Goal: Task Accomplishment & Management: Manage account settings

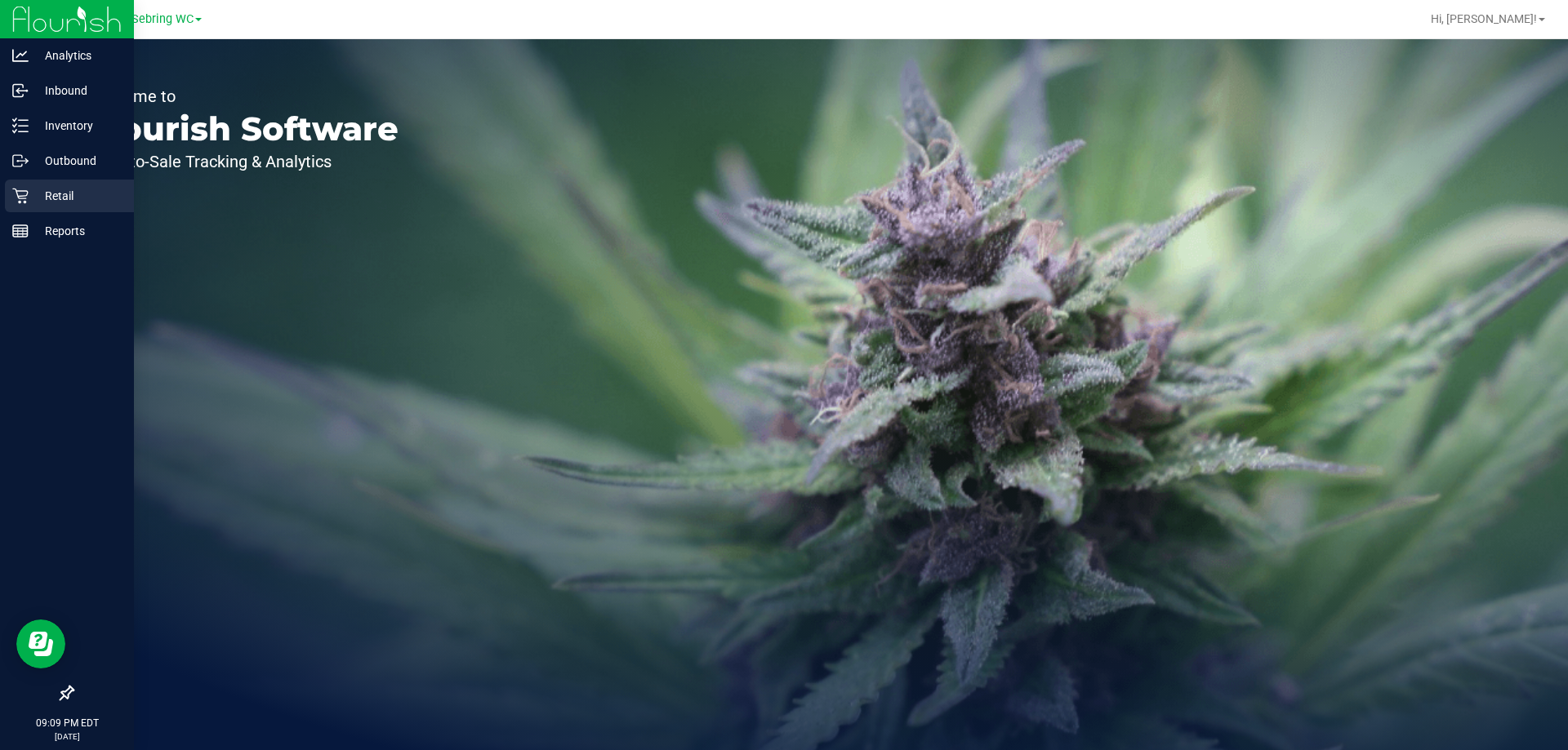
click at [16, 198] on icon at bounding box center [21, 196] width 17 height 17
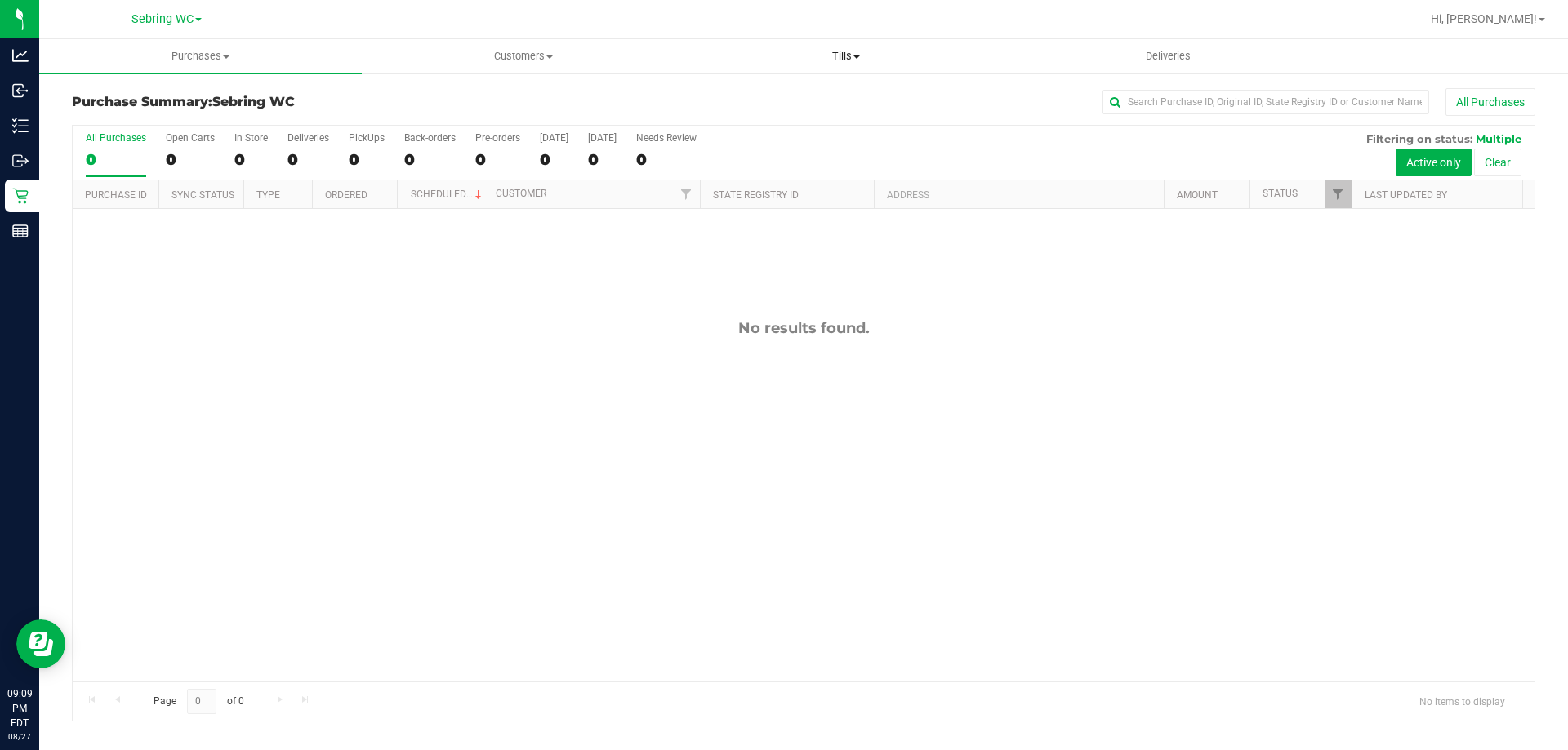
click at [827, 56] on span "Tills" at bounding box center [846, 57] width 321 height 15
click at [805, 91] on li "Manage tills" at bounding box center [846, 98] width 323 height 20
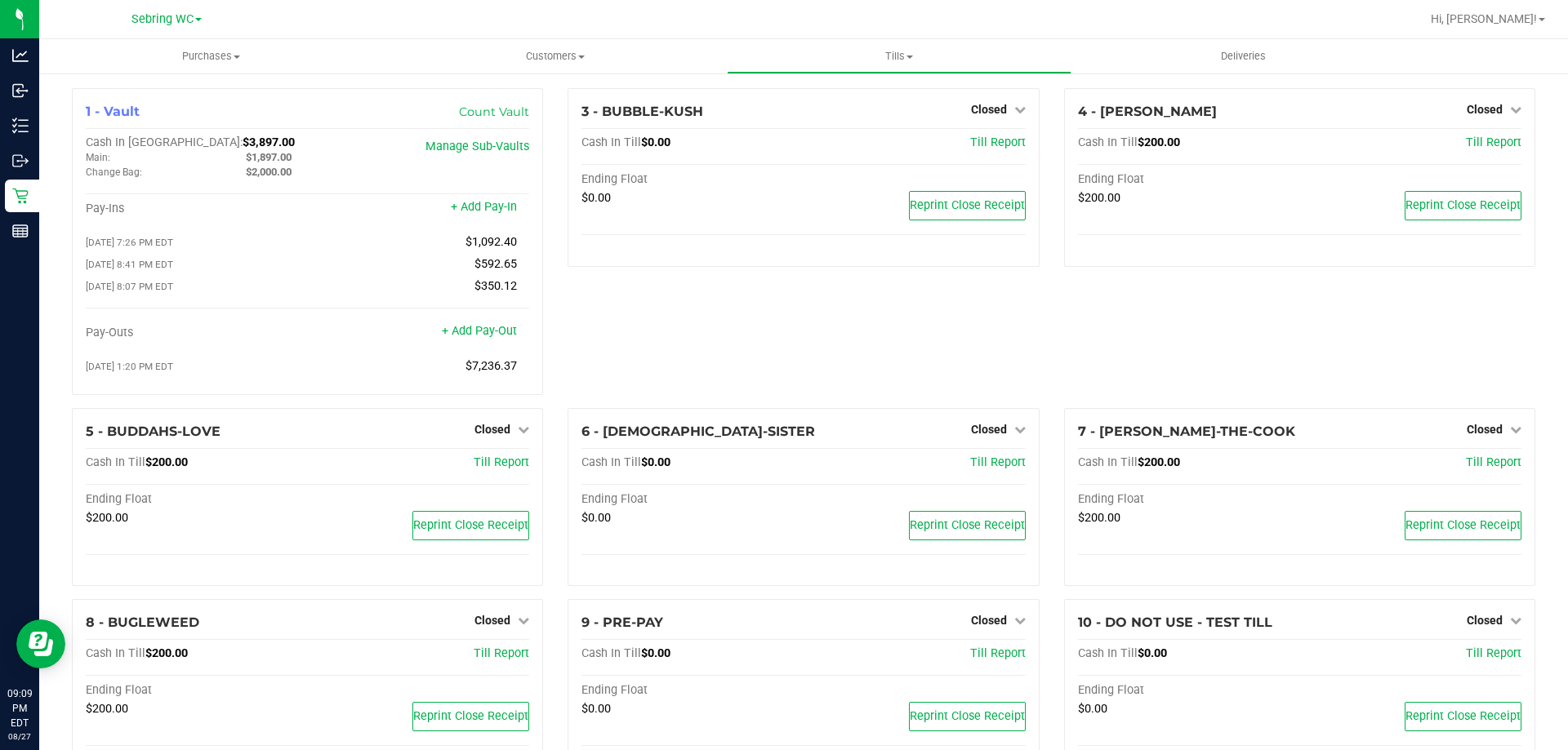
click at [780, 336] on div "3 - BUBBLE-KUSH Closed Open Till Cash In Till $0.00 Till Report Ending Float $0…" at bounding box center [804, 248] width 496 height 320
click at [1488, 14] on span "Hi, [PERSON_NAME]!" at bounding box center [1484, 19] width 106 height 13
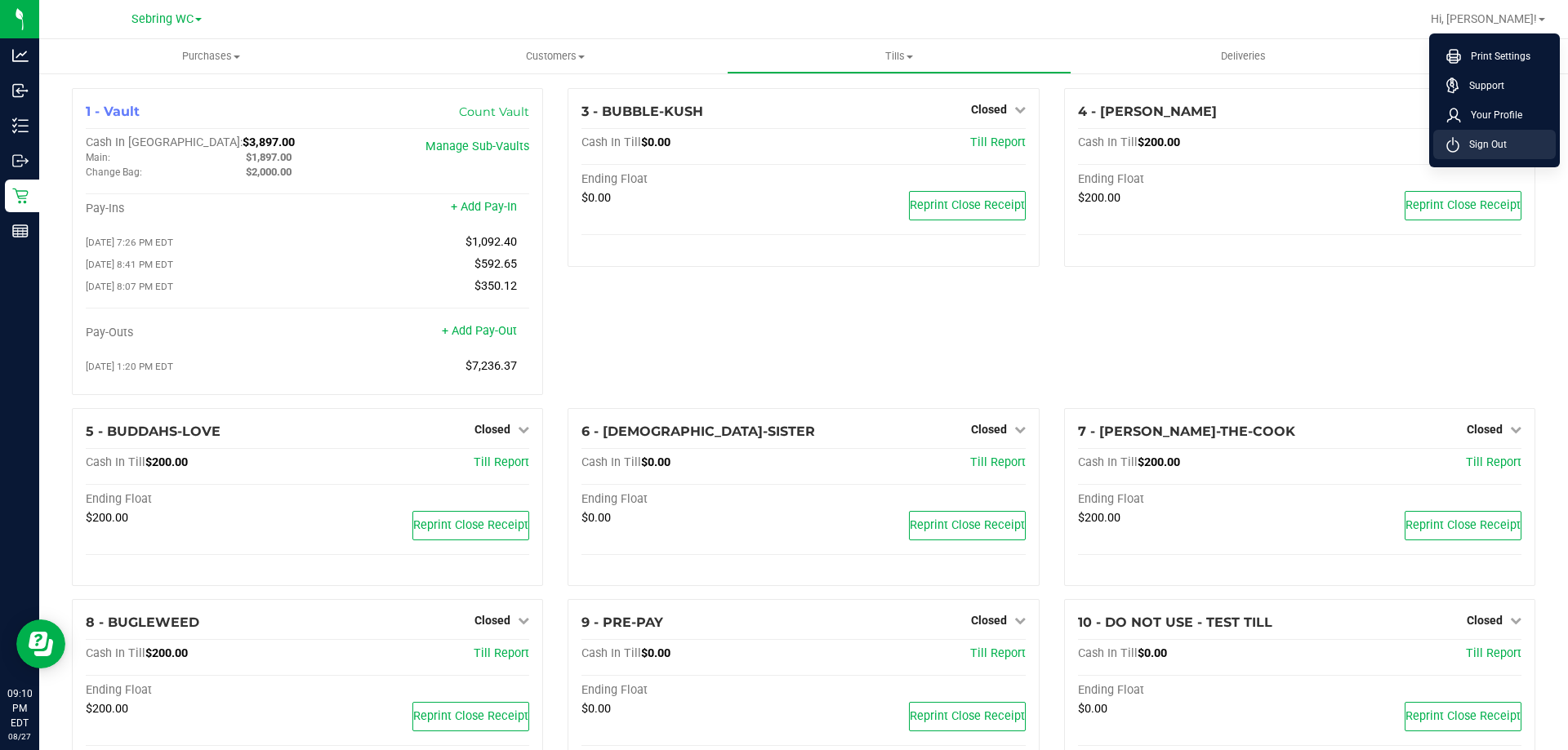
click at [1491, 148] on span "Sign Out" at bounding box center [1482, 144] width 48 height 17
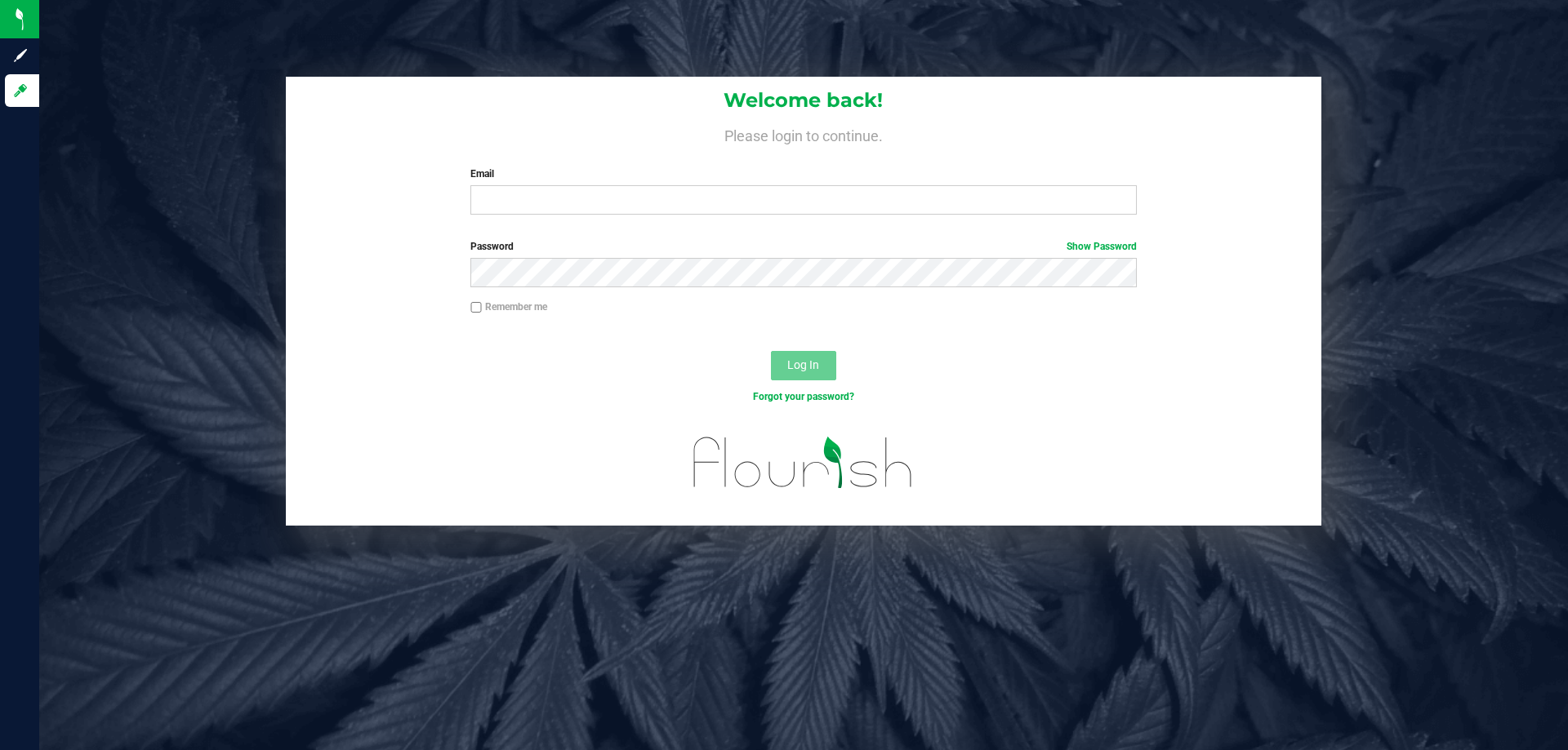
click at [1081, 430] on div at bounding box center [804, 472] width 1036 height 103
